Goal: Information Seeking & Learning: Learn about a topic

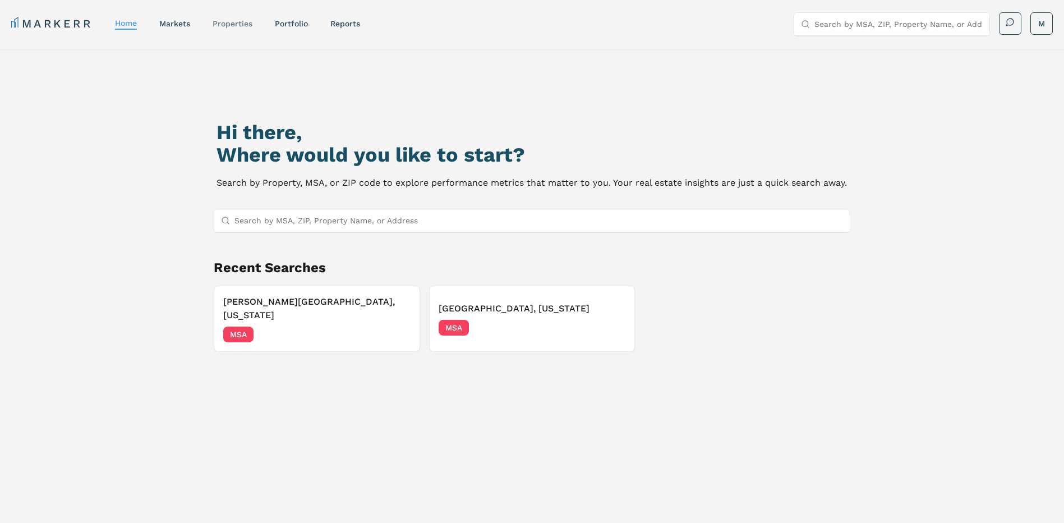
click at [213, 25] on nav "MARKERR home markets properties Portfolio reports" at bounding box center [185, 24] width 349 height 16
click at [223, 24] on link "properties" at bounding box center [233, 23] width 40 height 9
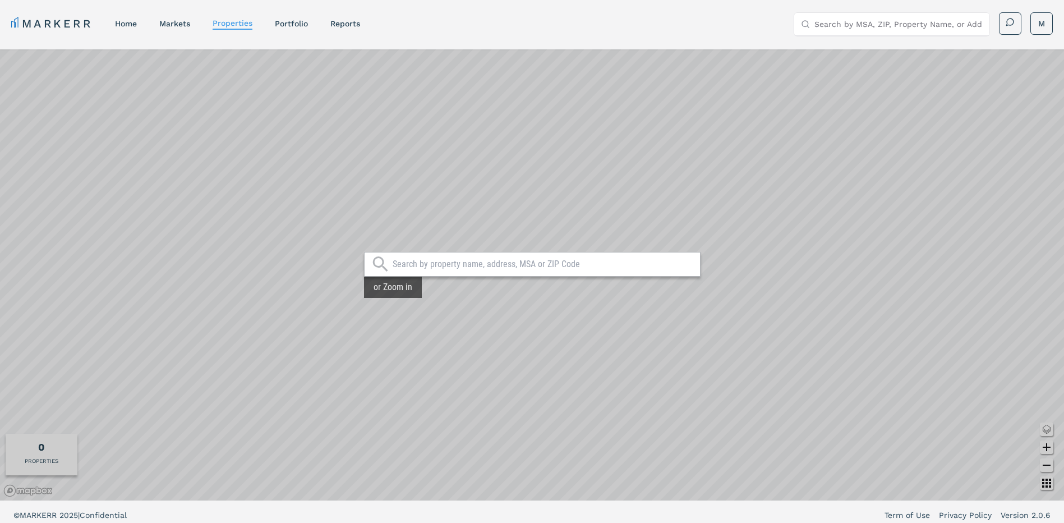
click at [416, 259] on input "text" at bounding box center [544, 264] width 302 height 11
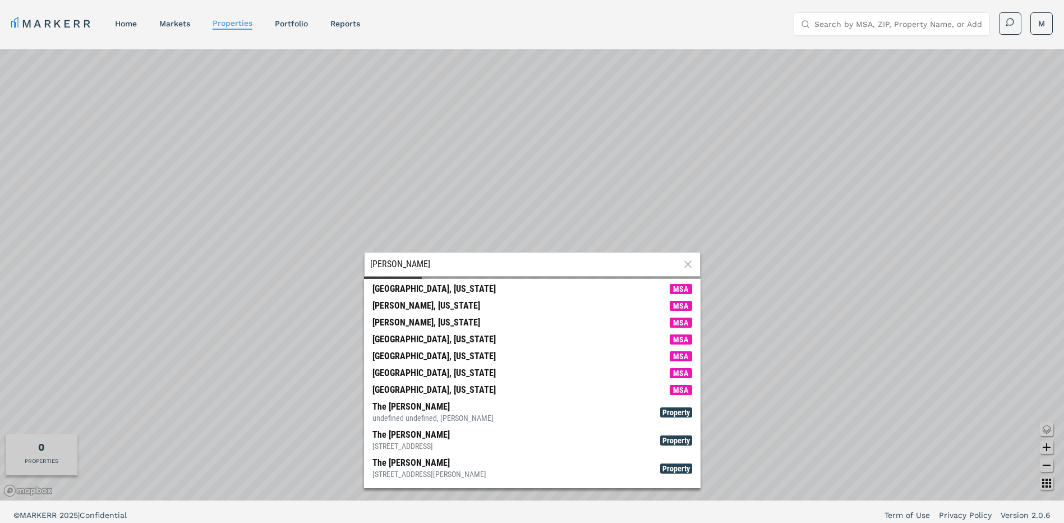
click at [333, 260] on div "[PERSON_NAME][GEOGRAPHIC_DATA][PERSON_NAME], [US_STATE] MSA [PERSON_NAME], [US_…" at bounding box center [532, 274] width 1064 height 451
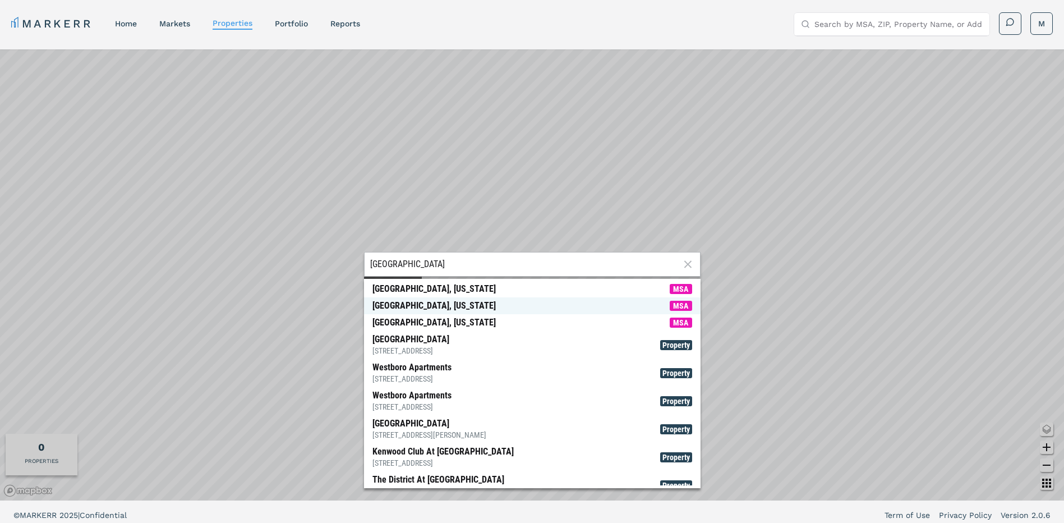
type input "[GEOGRAPHIC_DATA]"
click at [444, 309] on div "[GEOGRAPHIC_DATA], [US_STATE]" at bounding box center [433, 305] width 123 height 11
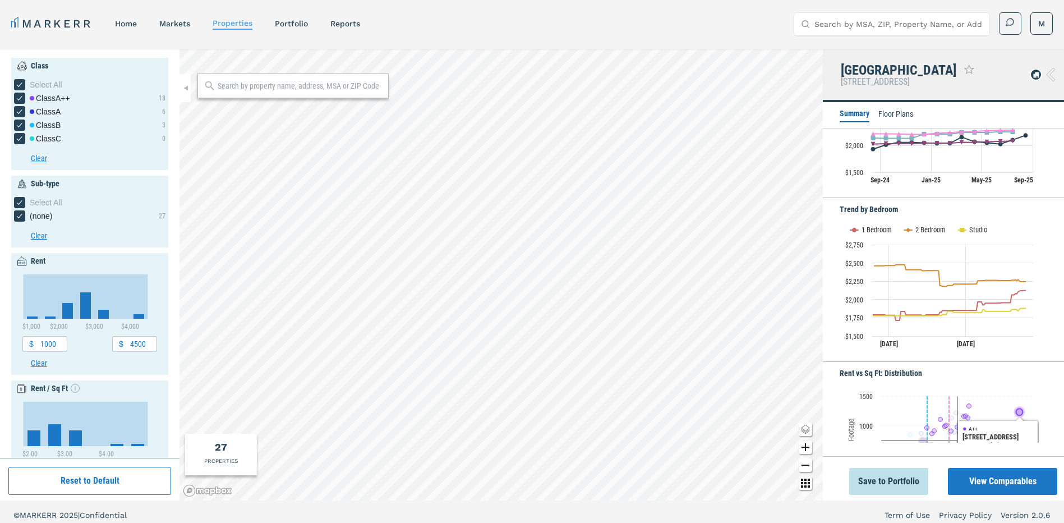
scroll to position [280, 0]
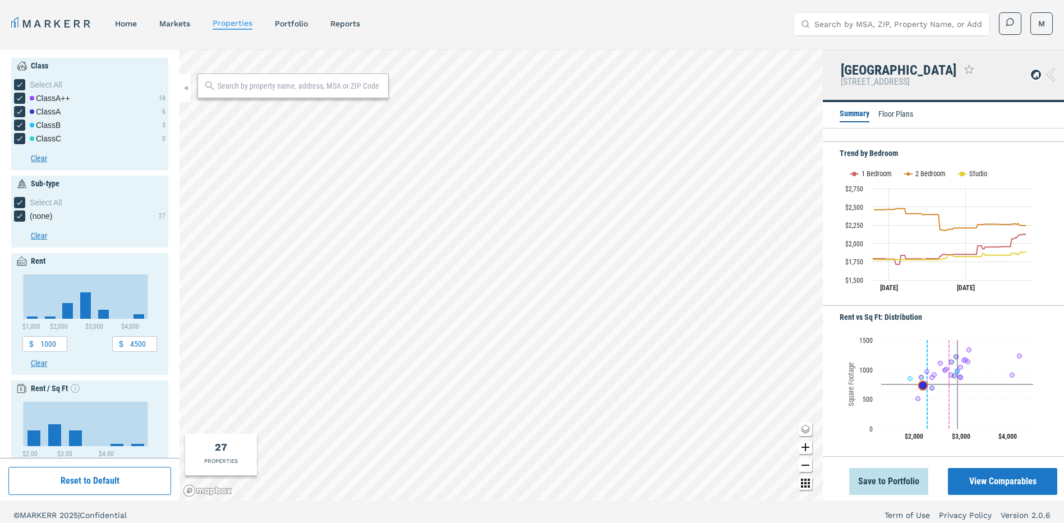
click at [1053, 71] on icon at bounding box center [1050, 74] width 8 height 13
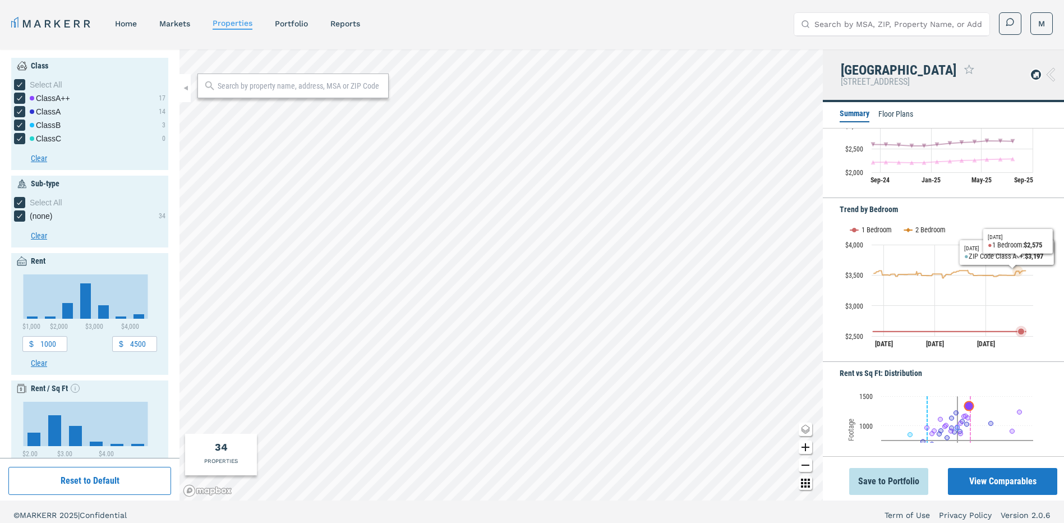
scroll to position [280, 0]
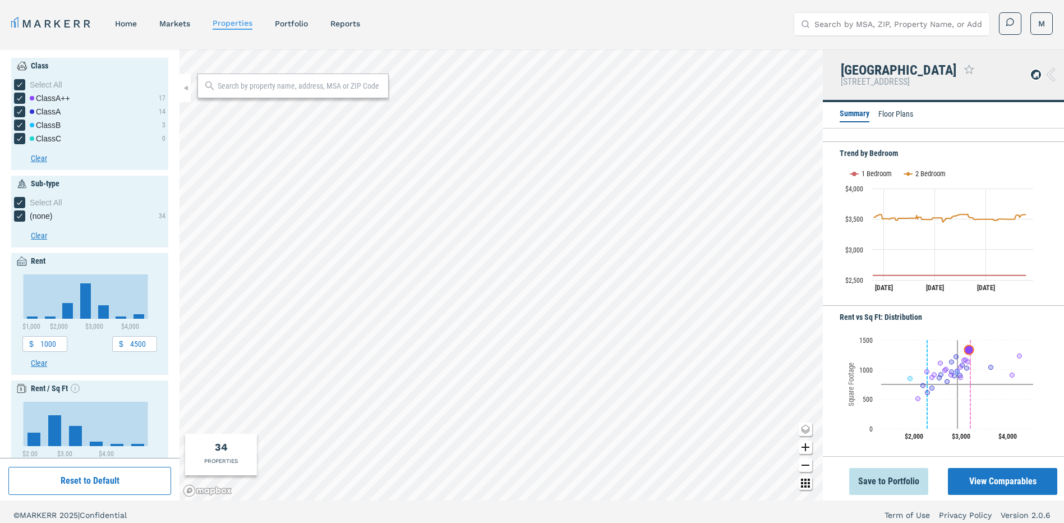
click at [891, 116] on li "Floor Plans" at bounding box center [895, 114] width 35 height 13
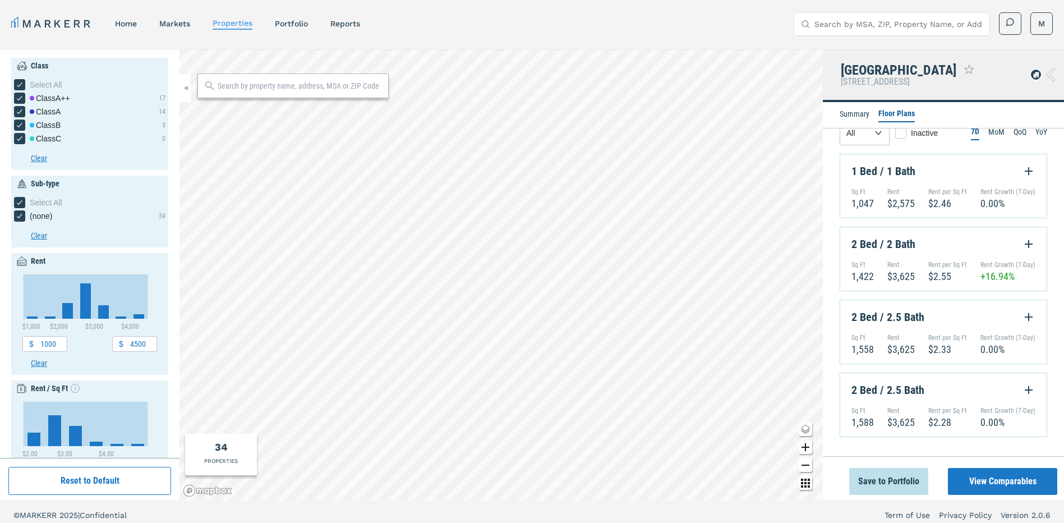
scroll to position [0, 0]
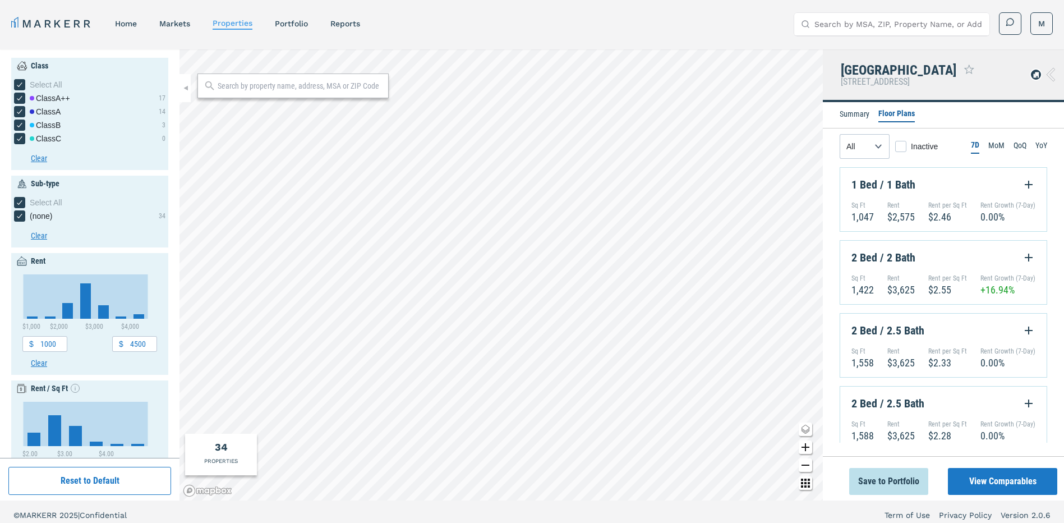
click at [851, 116] on li "Summary" at bounding box center [854, 114] width 30 height 13
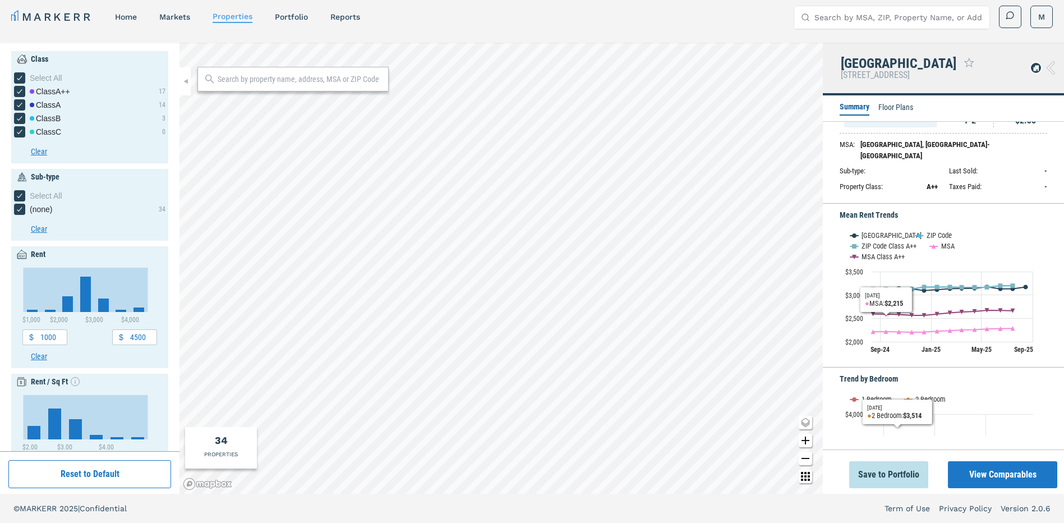
scroll to position [273, 0]
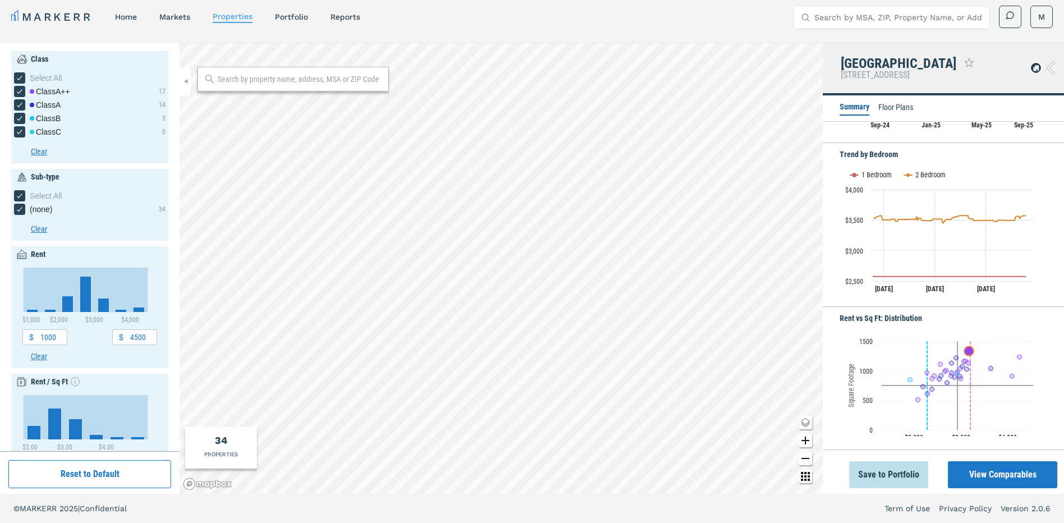
click at [1051, 67] on icon at bounding box center [1050, 67] width 8 height 13
